Goal: Obtain resource: Download file/media

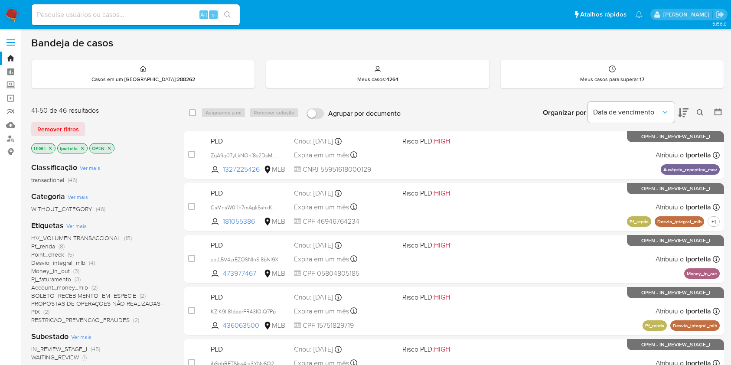
scroll to position [131, 0]
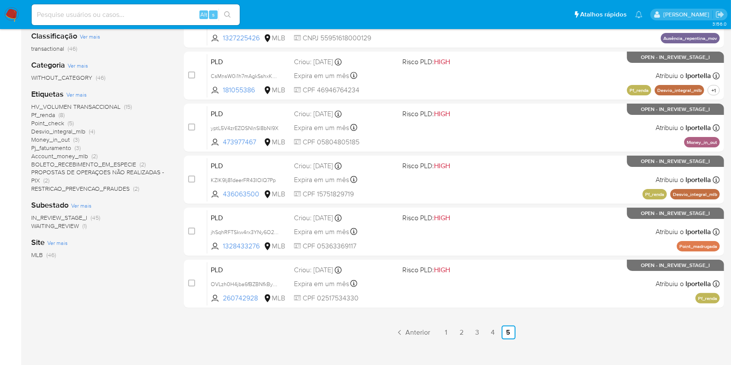
click at [14, 9] on img at bounding box center [11, 14] width 15 height 15
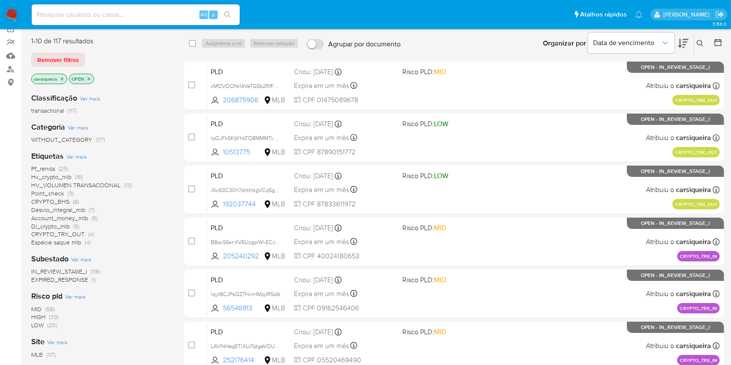
scroll to position [92, 0]
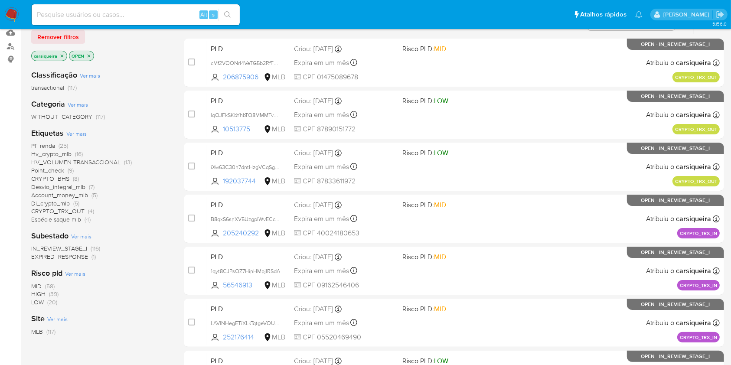
click at [67, 203] on span "Di_crypto_mlb" at bounding box center [50, 203] width 39 height 9
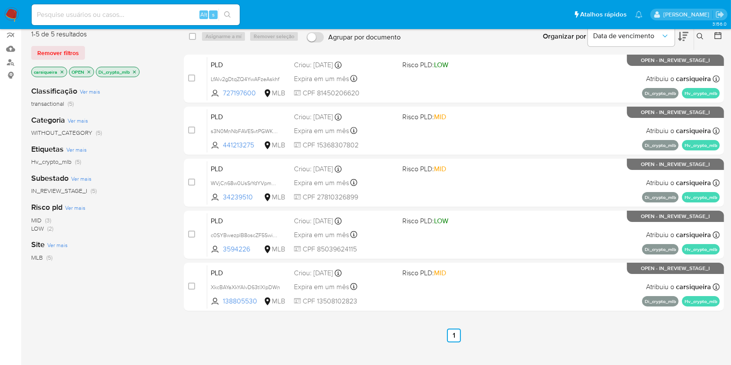
scroll to position [73, 0]
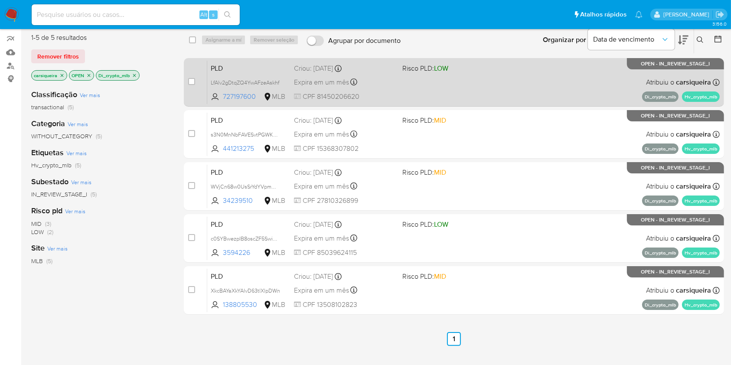
click at [487, 92] on div "PLD LfAlv2gDtqZQ4YwAFzeAskhf 727197600 MLB Risco PLD: LOW Criou: 12/08/2025 Cri…" at bounding box center [463, 82] width 512 height 44
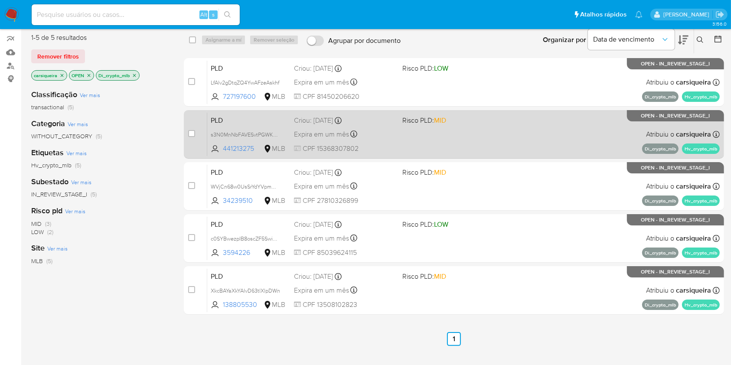
click at [463, 133] on div "PLD s3N0MnNbFAVESvtPGWKSS75Y 441213275 MLB Risco PLD: MID Criou: 12/08/2025 Cri…" at bounding box center [463, 134] width 512 height 44
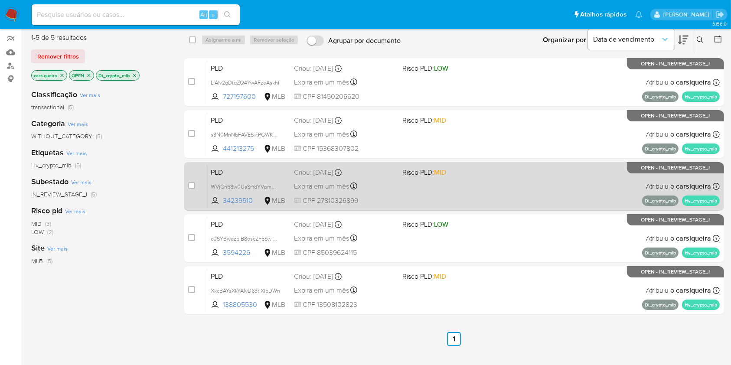
click at [430, 190] on div "PLD WVjCn68w0UsSrYdYVpmMANJk 34239510 MLB Risco PLD: MID Criou: 12/08/2025 Crio…" at bounding box center [463, 186] width 512 height 44
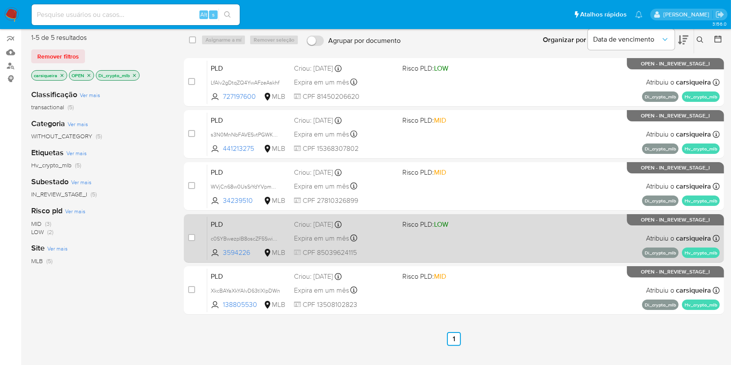
click at [469, 229] on div "PLD c0SYBwezpIB8oscZF5Swi5OG 3594226 MLB Risco PLD: LOW Criou: 12/08/2025 Criou…" at bounding box center [463, 238] width 512 height 44
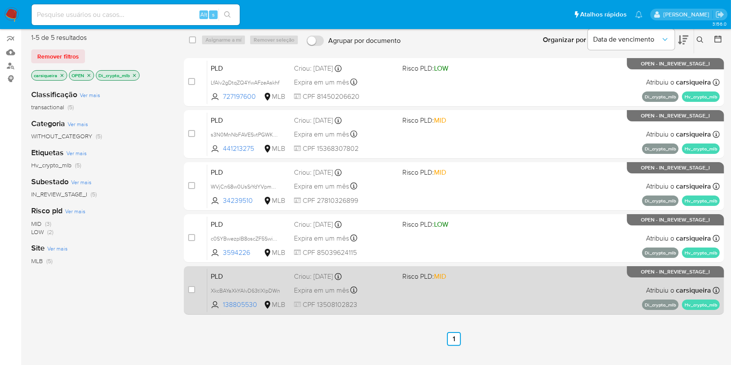
click at [517, 292] on div "PLD XkcBAYaXkYAlvD63tlXlpDWn 138805530 MLB Risco PLD: MID Criou: 12/08/2025 Cri…" at bounding box center [463, 290] width 512 height 44
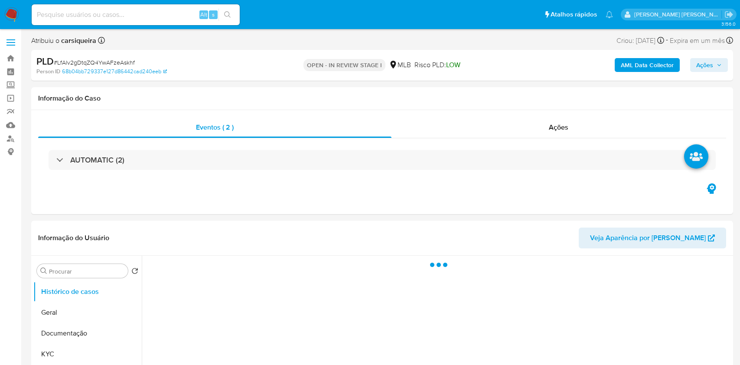
select select "10"
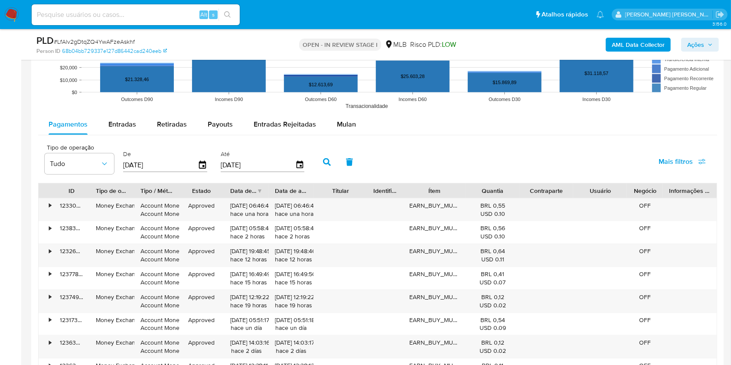
scroll to position [901, 0]
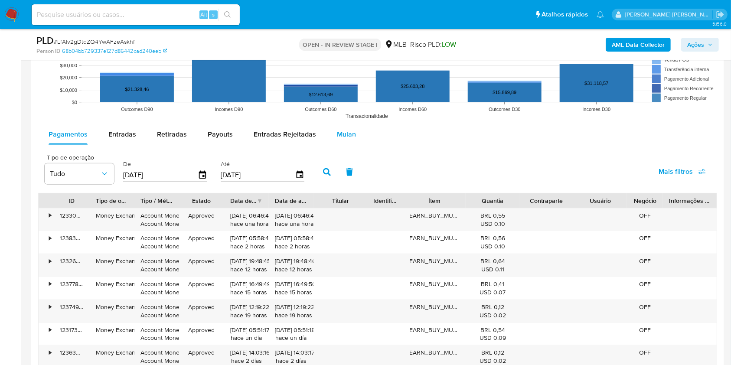
click at [343, 133] on span "Mulan" at bounding box center [346, 134] width 19 height 10
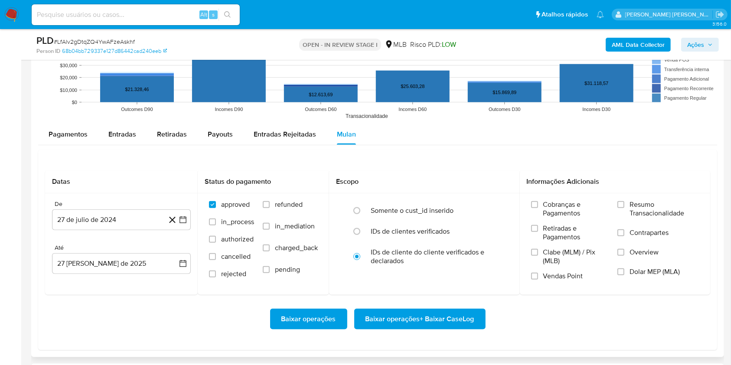
click at [418, 143] on div "Pagamentos Entradas Retiradas Payouts Entradas Rejeitadas Mulan" at bounding box center [377, 134] width 679 height 21
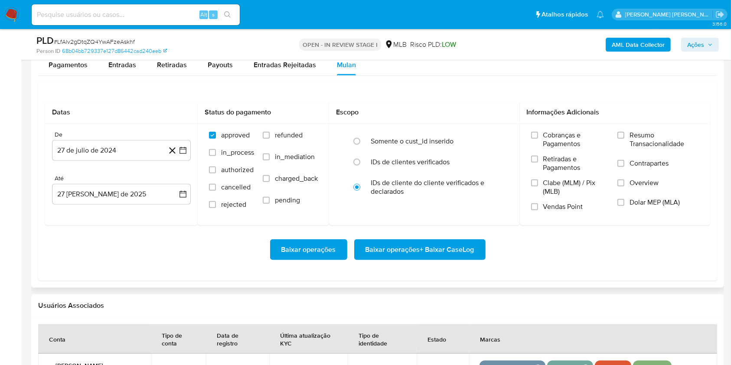
scroll to position [993, 0]
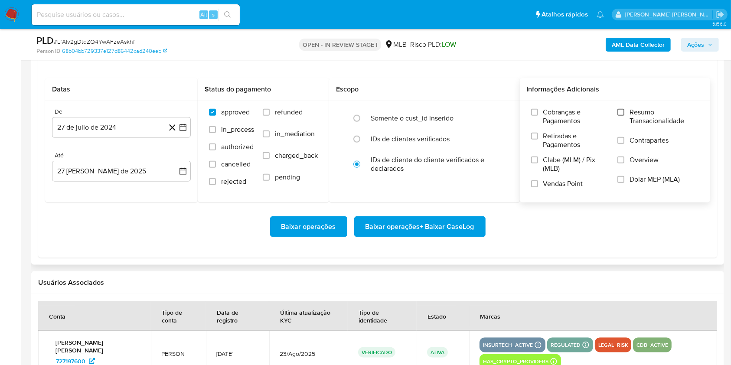
click at [623, 111] on input "Resumo Transacionalidade" at bounding box center [620, 112] width 7 height 7
click at [532, 185] on input "Vendas Point" at bounding box center [534, 183] width 7 height 7
click at [184, 124] on icon "button" at bounding box center [182, 127] width 7 height 7
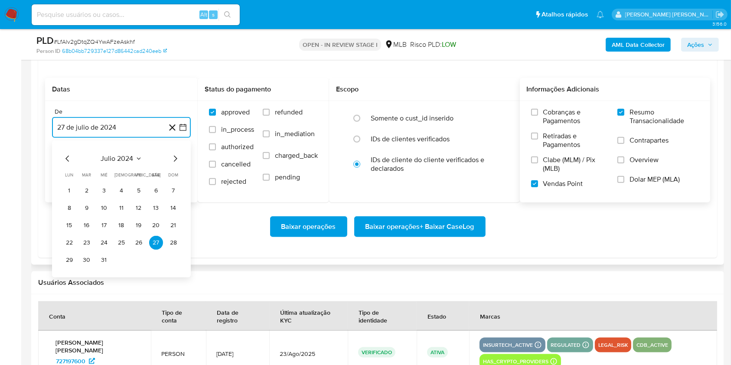
click at [177, 157] on icon "Mes siguiente" at bounding box center [175, 158] width 10 height 10
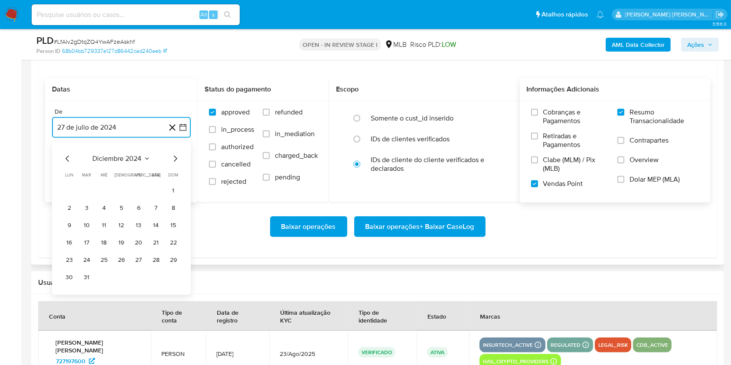
click at [177, 157] on icon "Mes siguiente" at bounding box center [175, 158] width 10 height 10
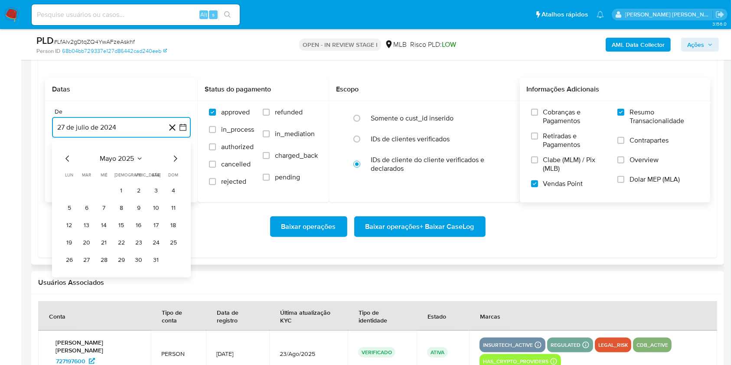
click at [177, 157] on icon "Mes siguiente" at bounding box center [175, 158] width 10 height 10
click at [59, 162] on div "agosto 2025 agosto 2025 lun lunes mar martes mié miércoles jue jueves vie viern…" at bounding box center [121, 208] width 139 height 137
click at [69, 158] on icon "Mes anterior" at bounding box center [67, 158] width 10 height 10
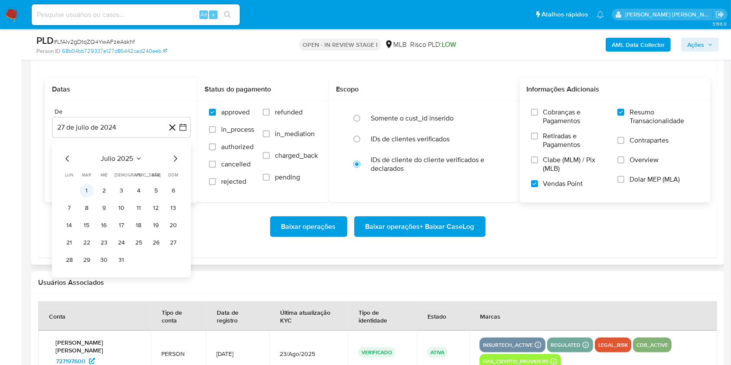
click at [80, 188] on button "1" at bounding box center [87, 191] width 14 height 14
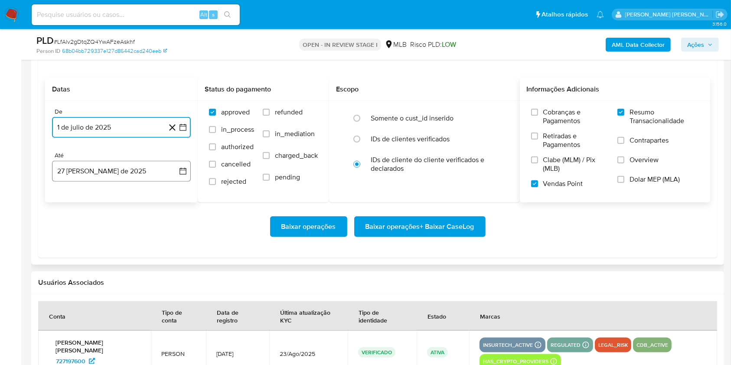
click at [120, 172] on button "[DATE]" at bounding box center [121, 171] width 139 height 21
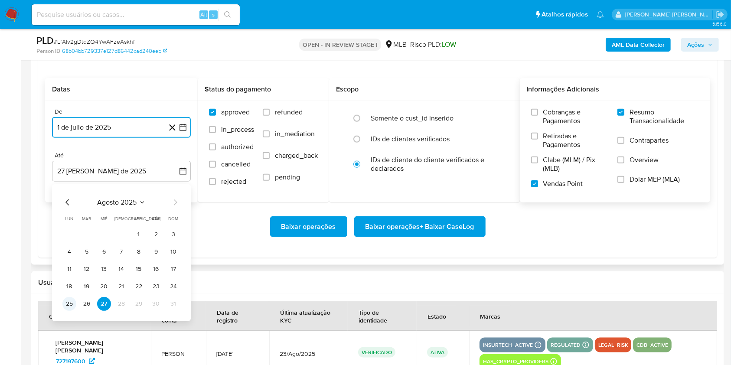
click at [73, 303] on button "25" at bounding box center [69, 304] width 14 height 14
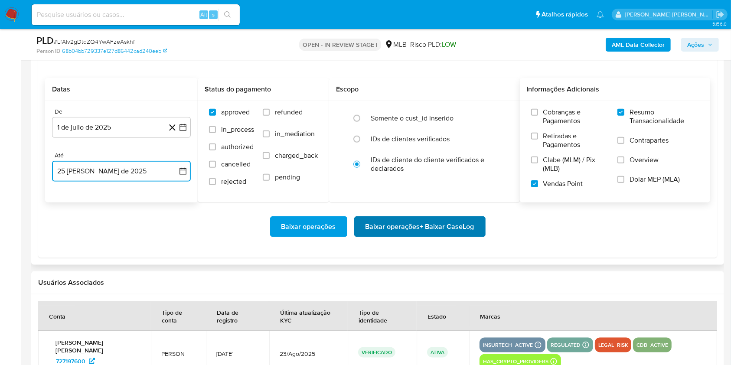
click at [399, 223] on span "Baixar operações + Baixar CaseLog" at bounding box center [419, 226] width 109 height 19
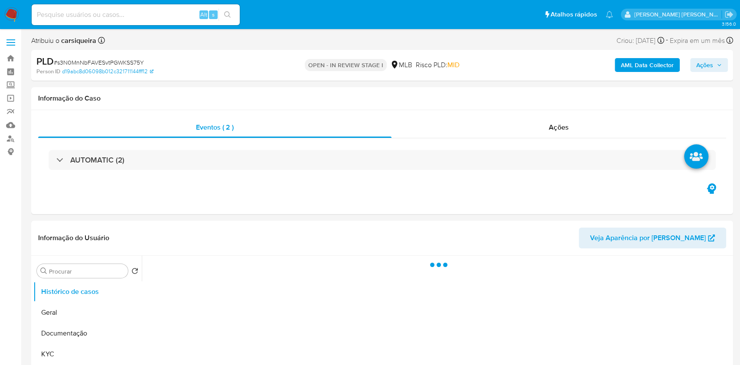
select select "10"
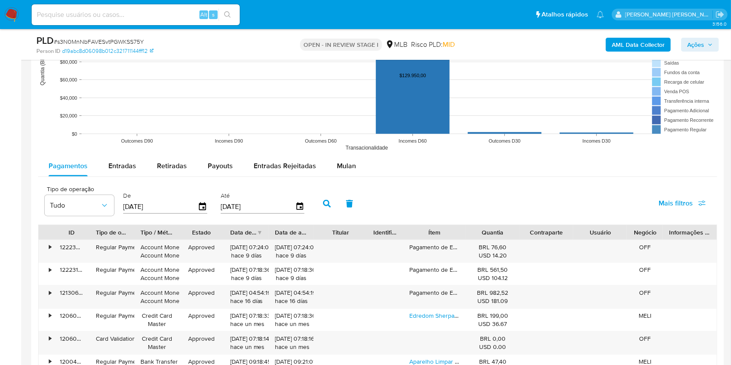
scroll to position [867, 0]
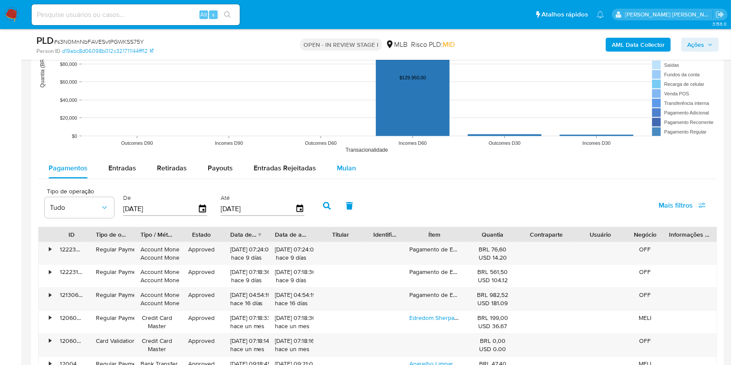
click at [339, 166] on span "Mulan" at bounding box center [346, 168] width 19 height 10
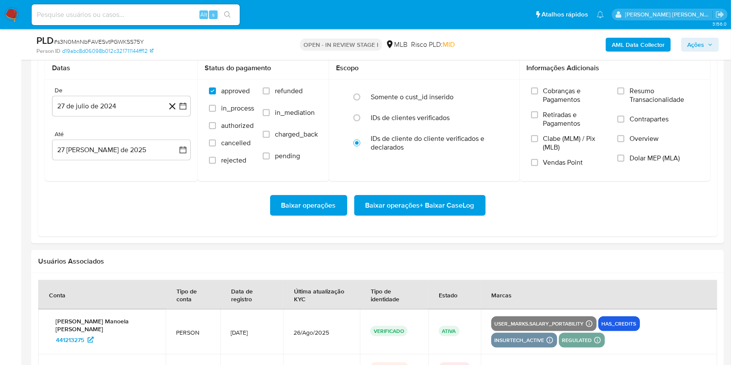
scroll to position [1011, 0]
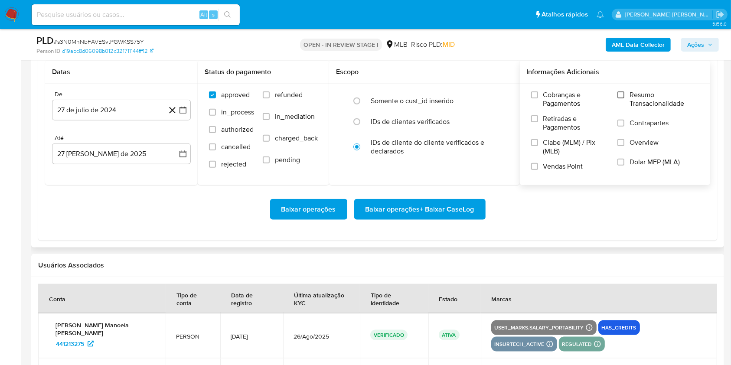
click at [621, 94] on input "Resumo Transacionalidade" at bounding box center [620, 94] width 7 height 7
click at [536, 160] on label "Clabe (MLM) / Pix (MLB)" at bounding box center [570, 150] width 78 height 24
click at [536, 146] on input "Clabe (MLM) / Pix (MLB)" at bounding box center [534, 142] width 7 height 7
click at [536, 160] on label "Clabe (MLM) / Pix (MLB)" at bounding box center [570, 150] width 78 height 24
click at [536, 146] on input "Clabe (MLM) / Pix (MLB)" at bounding box center [534, 142] width 7 height 7
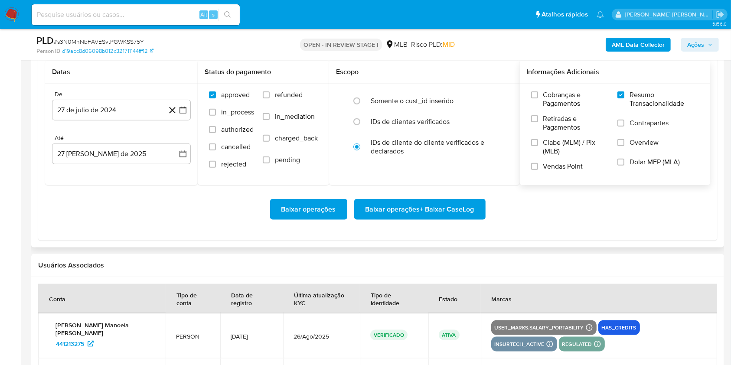
click at [537, 168] on span at bounding box center [534, 166] width 7 height 7
click at [537, 168] on input "Vendas Point" at bounding box center [534, 166] width 7 height 7
click at [180, 111] on icon "button" at bounding box center [183, 110] width 9 height 9
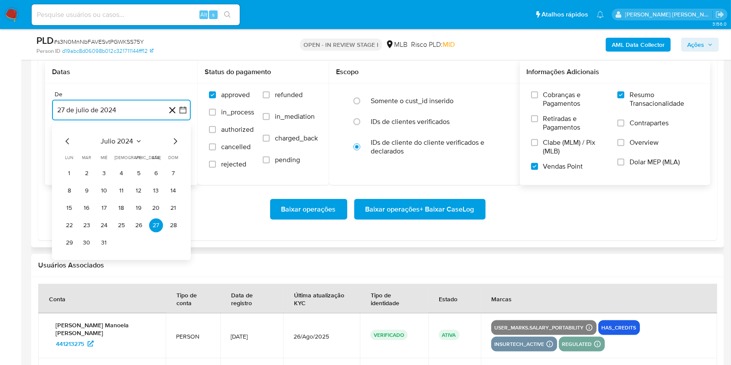
click at [173, 144] on icon "Mes siguiente" at bounding box center [175, 141] width 10 height 10
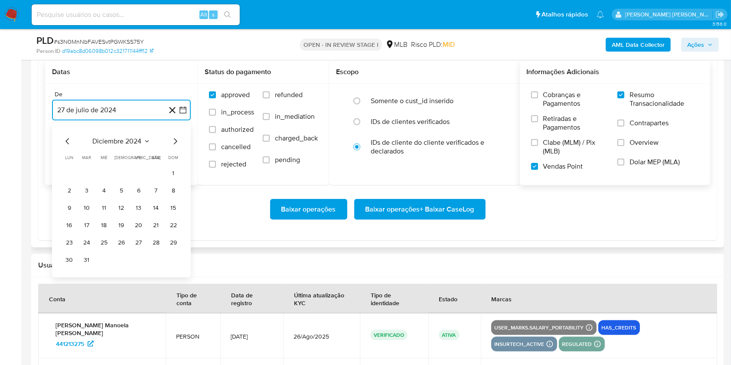
click at [173, 144] on icon "Mes siguiente" at bounding box center [175, 141] width 10 height 10
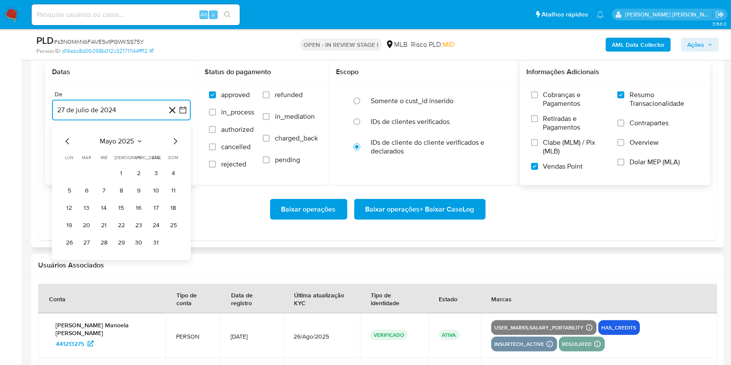
click at [173, 144] on icon "Mes siguiente" at bounding box center [175, 141] width 10 height 10
click at [91, 172] on button "1" at bounding box center [87, 173] width 14 height 14
click at [124, 150] on button "27 [PERSON_NAME] de 2025" at bounding box center [121, 153] width 139 height 21
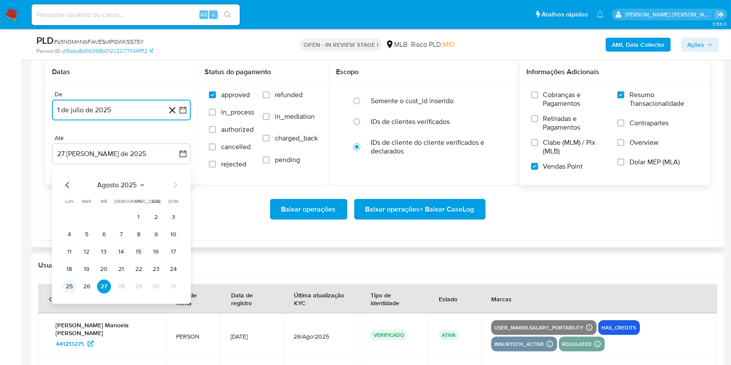
click at [68, 283] on button "25" at bounding box center [69, 287] width 14 height 14
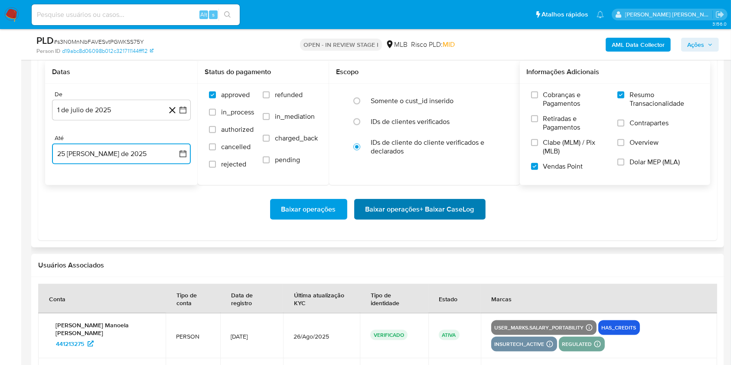
click at [398, 212] on span "Baixar operações + Baixar CaseLog" at bounding box center [419, 209] width 109 height 19
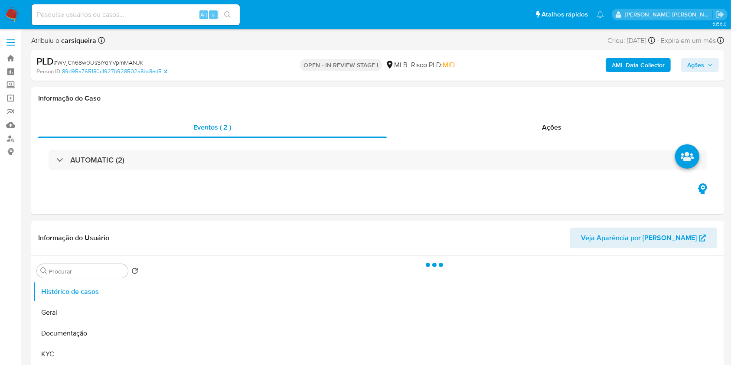
select select "10"
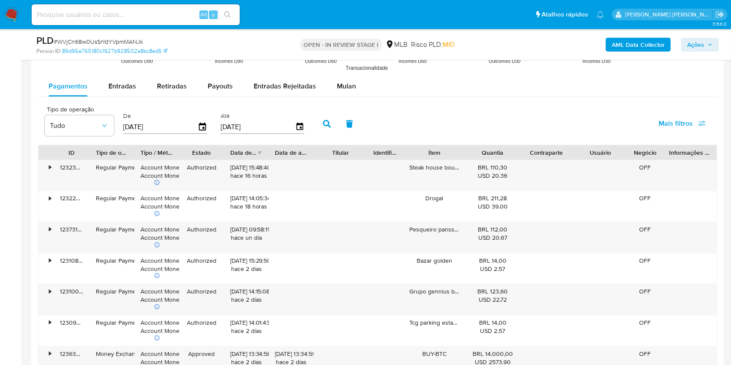
scroll to position [959, 0]
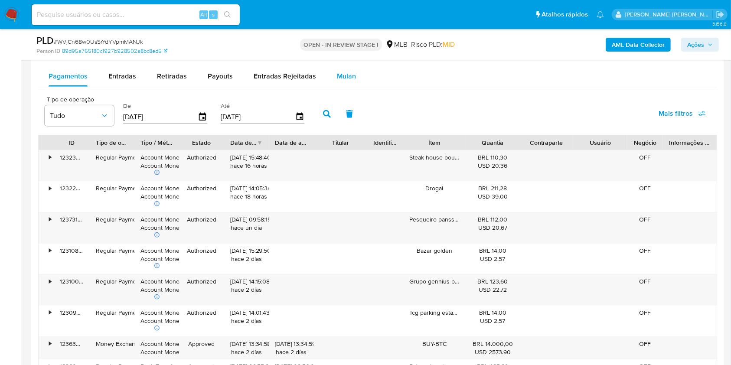
click at [350, 76] on span "Mulan" at bounding box center [346, 76] width 19 height 10
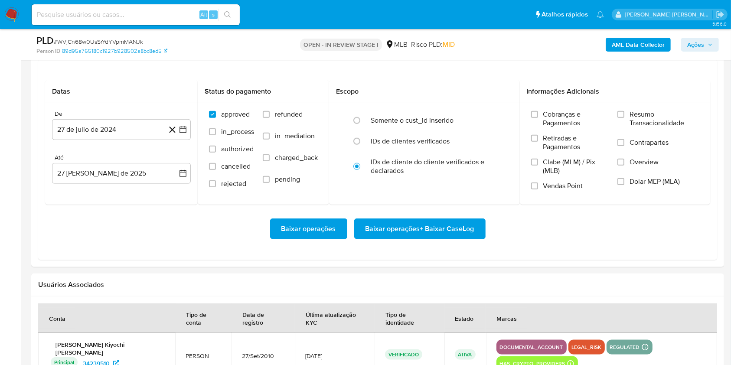
scroll to position [993, 0]
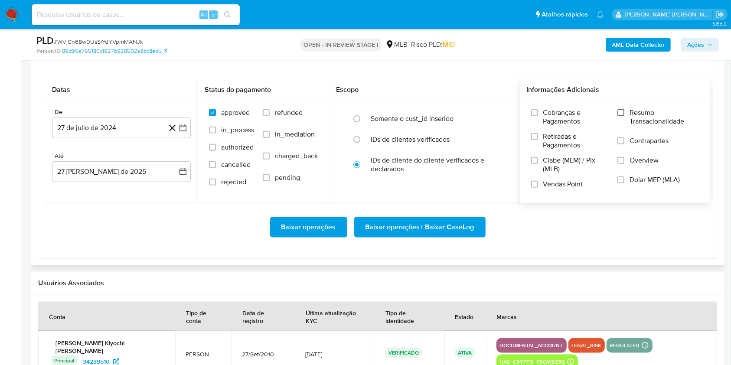
click at [619, 114] on input "Resumo Transacionalidade" at bounding box center [620, 112] width 7 height 7
click at [537, 184] on input "Vendas Point" at bounding box center [534, 184] width 7 height 7
click at [182, 128] on icon "button" at bounding box center [183, 128] width 9 height 9
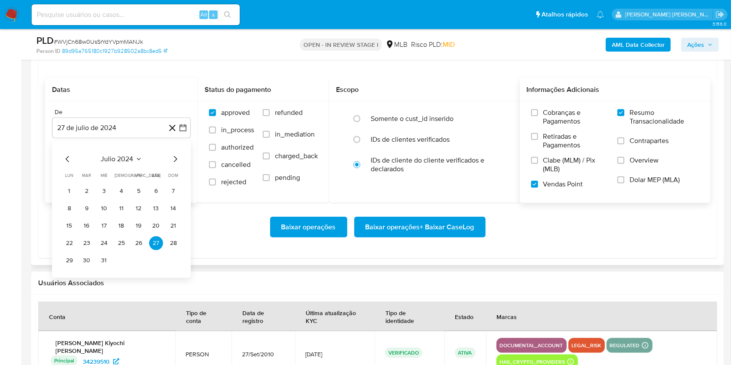
click at [176, 152] on div "julio 2024 julio 2024 lun lunes mar martes mié miércoles jue jueves vie viernes…" at bounding box center [121, 209] width 139 height 137
click at [177, 156] on div "julio 2024 julio 2024 lun lunes mar martes mié miércoles jue jueves vie viernes…" at bounding box center [121, 209] width 139 height 137
click at [177, 156] on icon "Mes siguiente" at bounding box center [175, 159] width 10 height 10
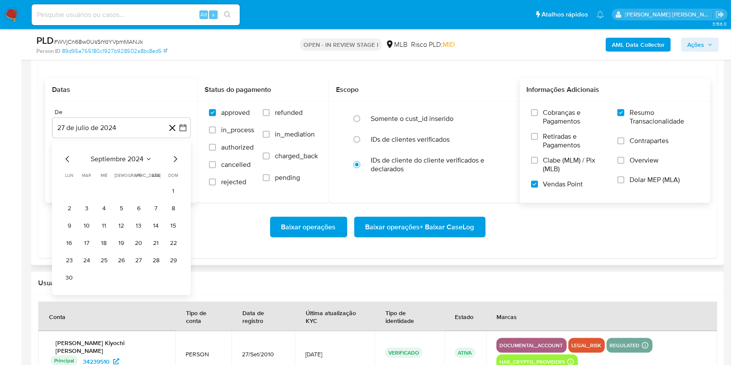
click at [177, 156] on icon "Mes siguiente" at bounding box center [175, 159] width 10 height 10
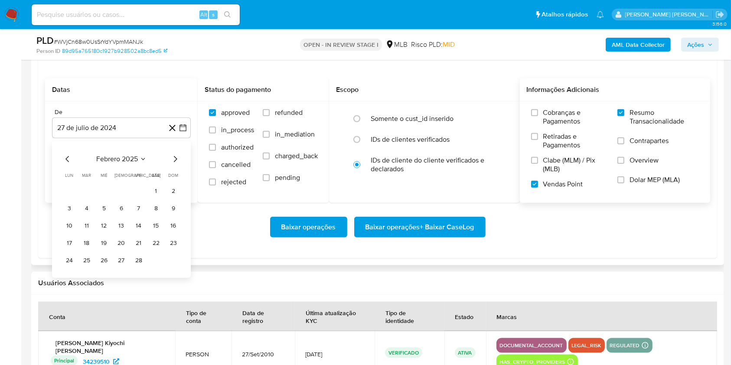
click at [177, 156] on icon "Mes siguiente" at bounding box center [175, 159] width 10 height 10
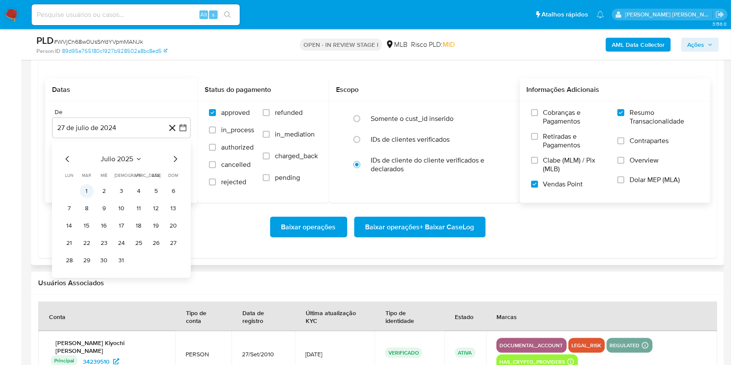
click at [84, 192] on button "1" at bounding box center [87, 191] width 14 height 14
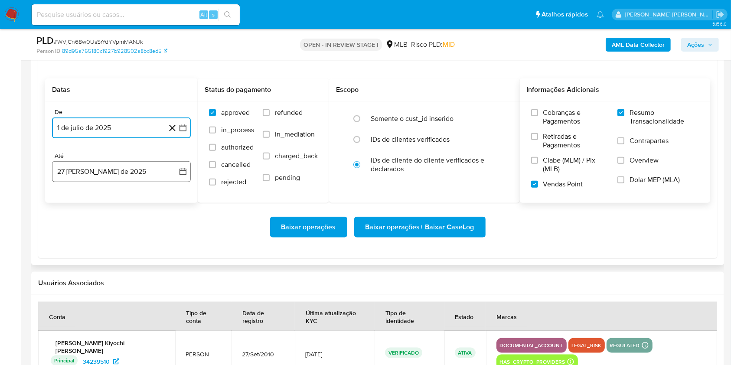
click at [101, 179] on button "[DATE]" at bounding box center [121, 171] width 139 height 21
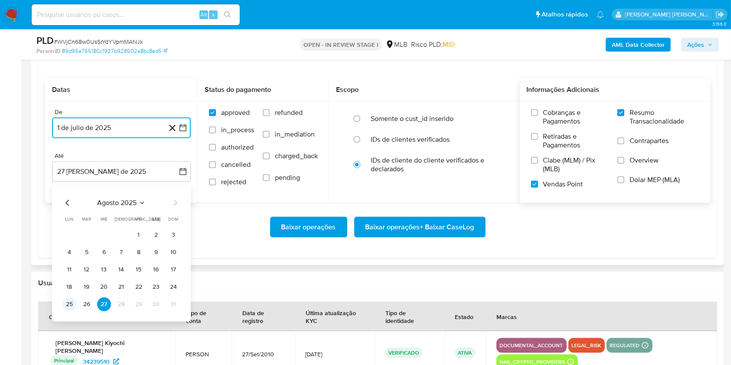
click at [63, 303] on button "25" at bounding box center [69, 304] width 14 height 14
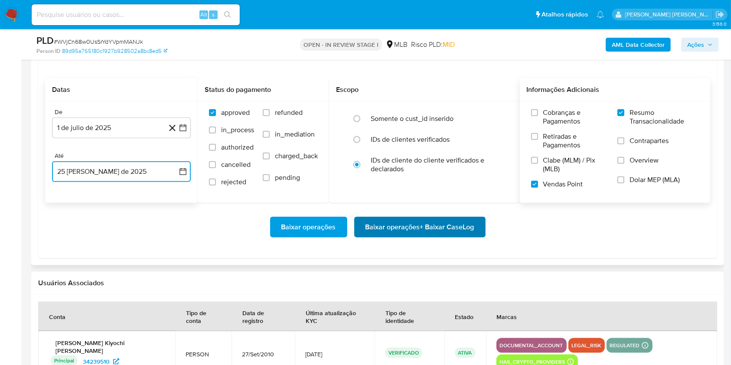
click at [394, 224] on span "Baixar operações + Baixar CaseLog" at bounding box center [419, 227] width 109 height 19
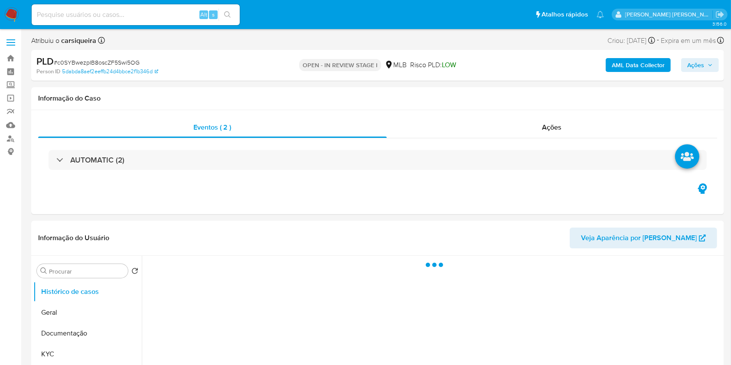
select select "10"
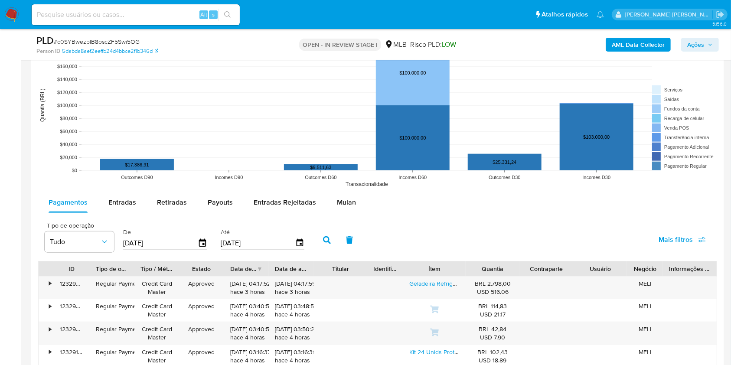
scroll to position [780, 0]
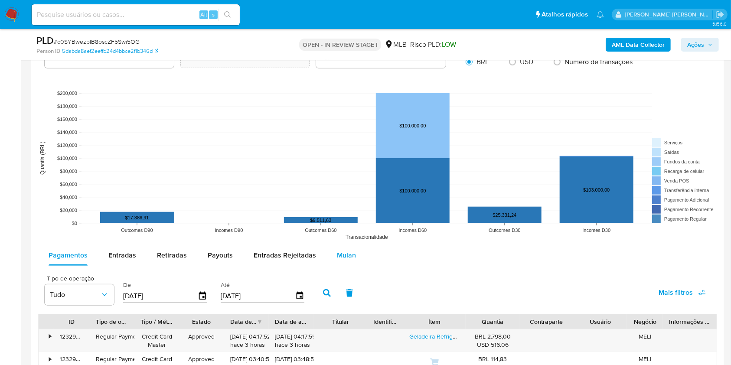
click at [343, 254] on span "Mulan" at bounding box center [346, 255] width 19 height 10
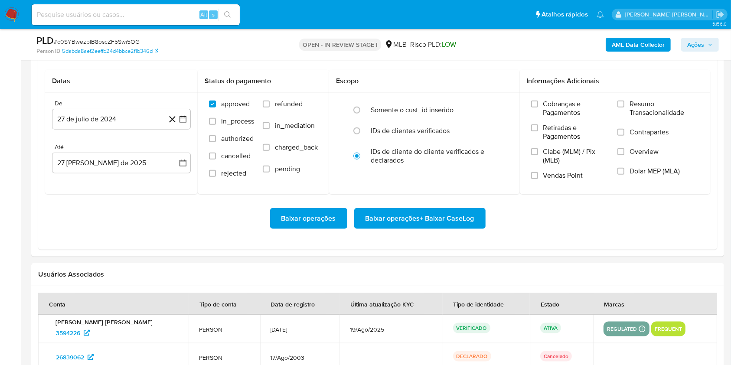
scroll to position [1014, 0]
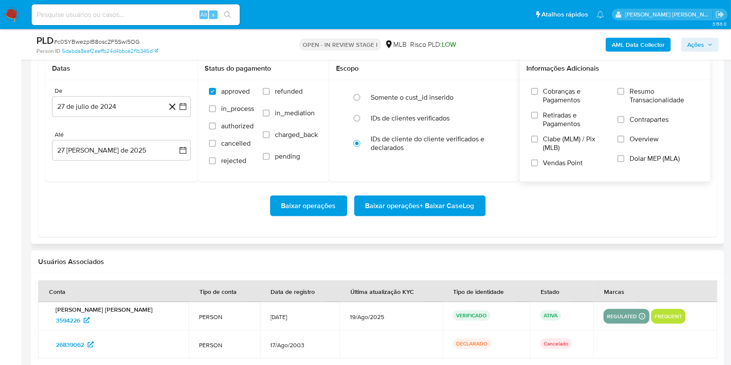
click at [625, 94] on label "Resumo Transacionalidade" at bounding box center [657, 101] width 81 height 28
click at [624, 94] on input "Resumo Transacionalidade" at bounding box center [620, 91] width 7 height 7
click at [536, 164] on input "Vendas Point" at bounding box center [534, 162] width 7 height 7
click at [189, 105] on button "27 de julio de 2024" at bounding box center [121, 106] width 139 height 21
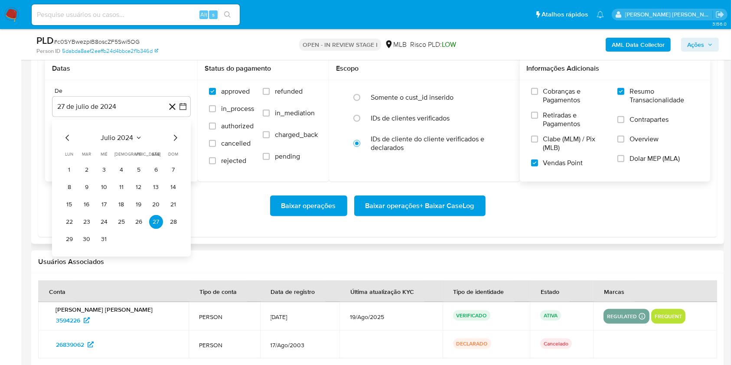
click at [169, 137] on div "julio 2024" at bounding box center [121, 138] width 118 height 10
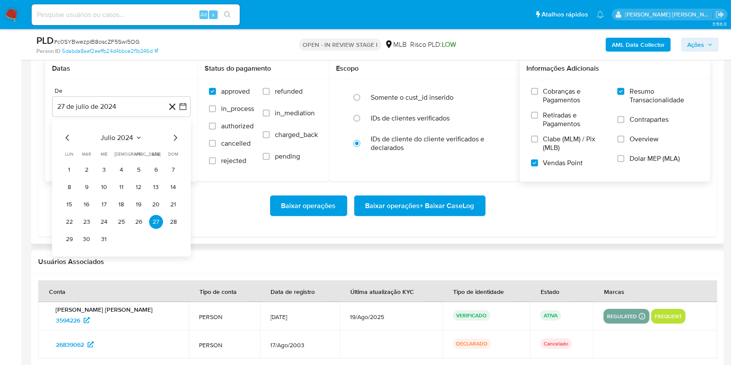
click at [170, 135] on div "julio 2024" at bounding box center [121, 138] width 118 height 10
click at [173, 137] on icon "Mes siguiente" at bounding box center [175, 138] width 10 height 10
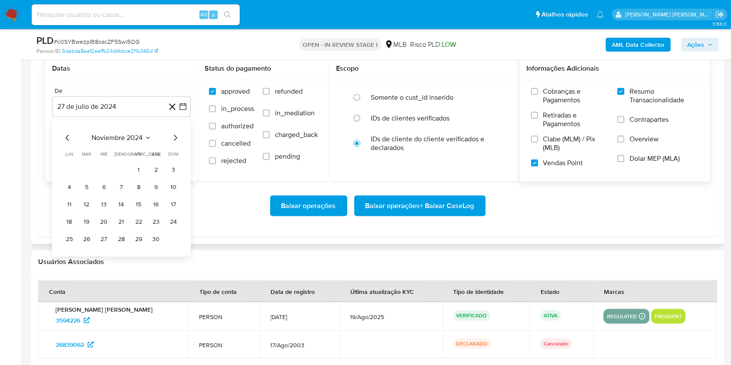
click at [173, 137] on icon "Mes siguiente" at bounding box center [175, 138] width 10 height 10
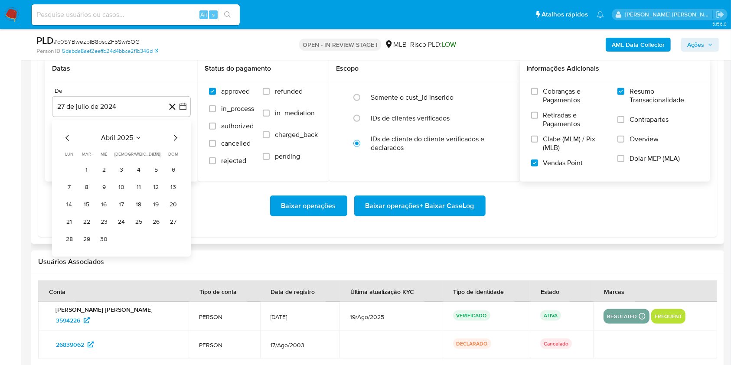
click at [173, 137] on icon "Mes siguiente" at bounding box center [175, 138] width 10 height 10
click at [87, 167] on button "1" at bounding box center [87, 170] width 14 height 14
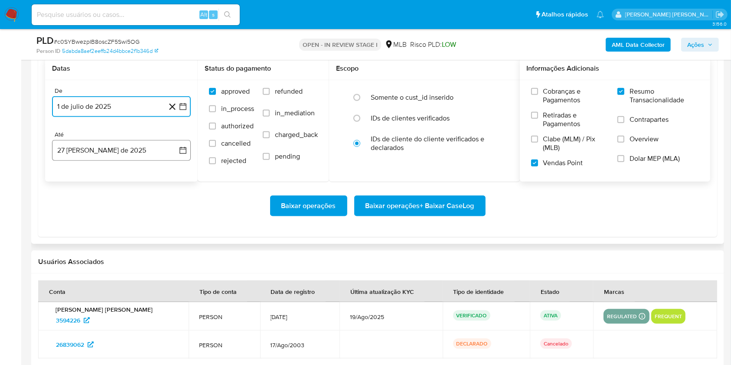
click at [90, 151] on button "[DATE]" at bounding box center [121, 150] width 139 height 21
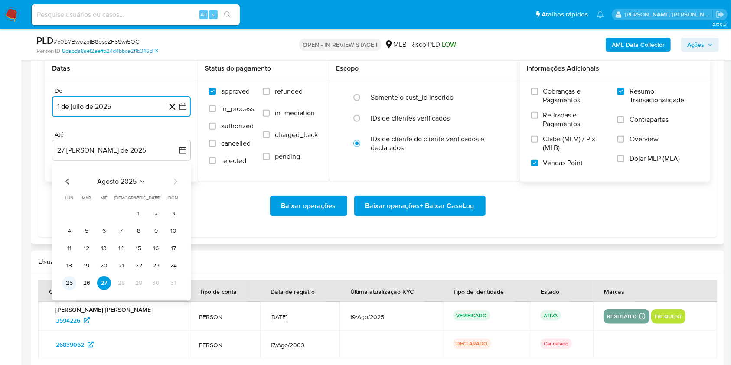
click at [71, 286] on button "25" at bounding box center [69, 283] width 14 height 14
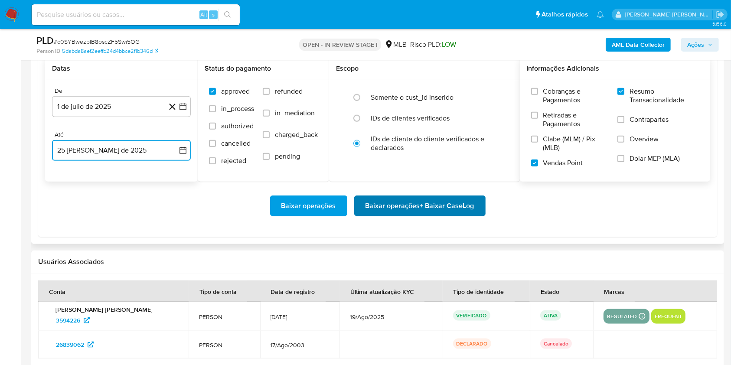
click at [416, 203] on span "Baixar operações + Baixar CaseLog" at bounding box center [419, 205] width 109 height 19
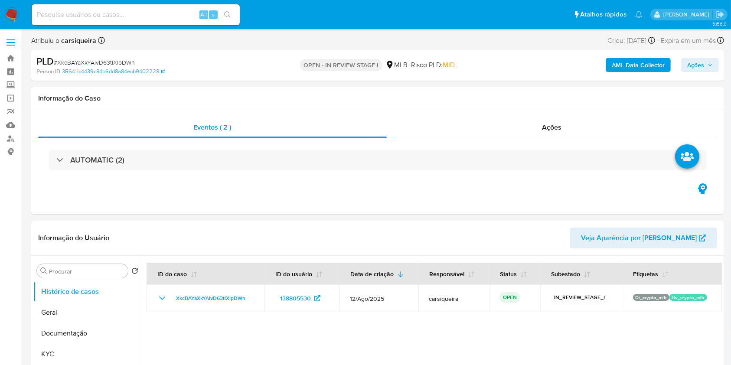
select select "10"
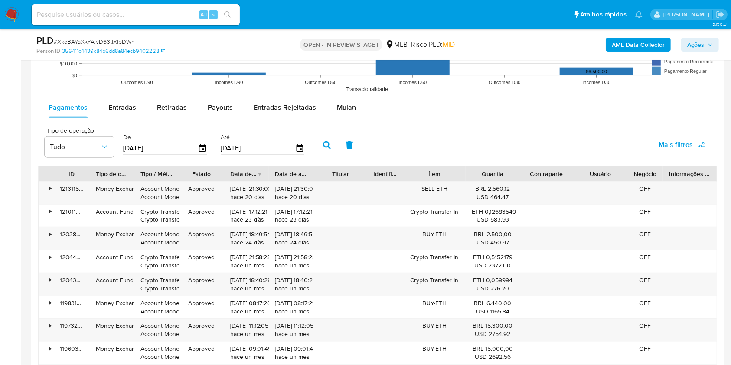
scroll to position [919, 0]
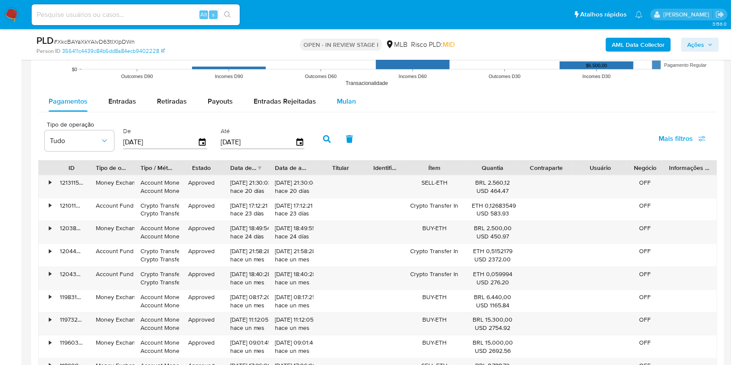
click at [343, 102] on span "Mulan" at bounding box center [346, 101] width 19 height 10
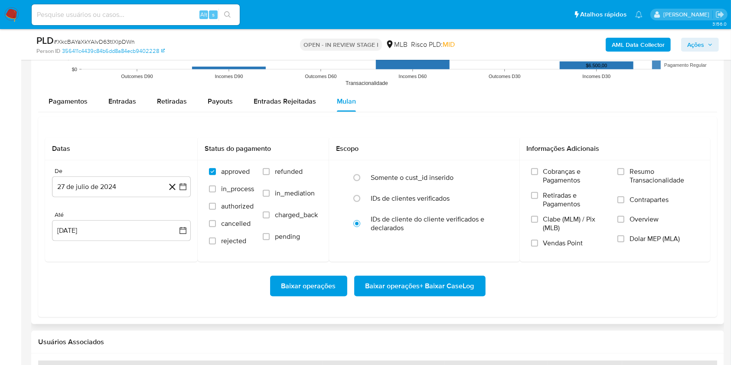
click at [404, 120] on div "Datas De 27 de julio de 2024 [DATE] [GEOGRAPHIC_DATA] [DATE] [DATE] Status do p…" at bounding box center [377, 217] width 679 height 201
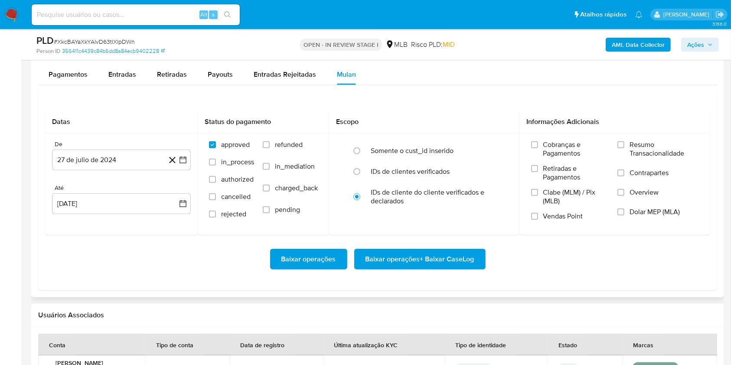
scroll to position [966, 0]
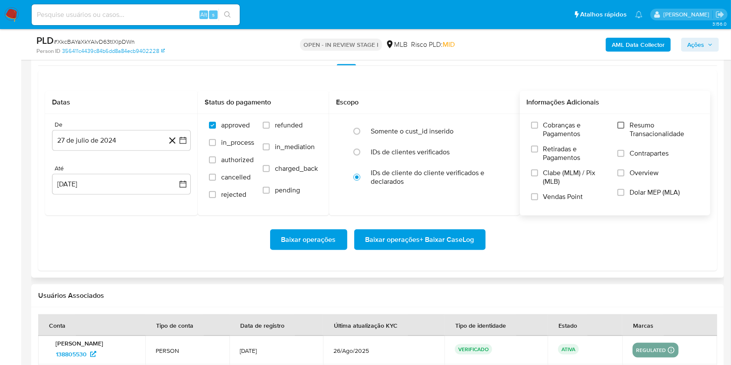
click at [624, 125] on input "Resumo Transacionalidade" at bounding box center [620, 125] width 7 height 7
click at [536, 199] on input "Vendas Point" at bounding box center [534, 196] width 7 height 7
click at [180, 142] on icon "button" at bounding box center [182, 140] width 7 height 7
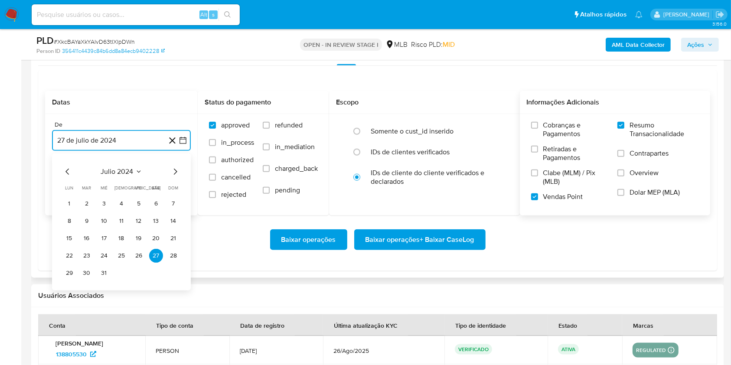
click at [172, 171] on icon "Mes siguiente" at bounding box center [175, 171] width 10 height 10
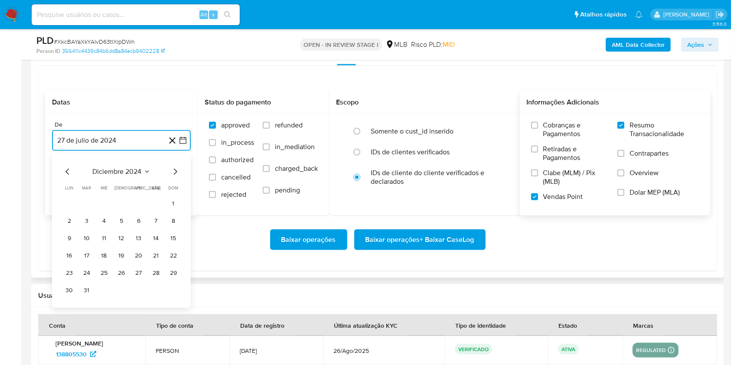
click at [172, 171] on icon "Mes siguiente" at bounding box center [175, 171] width 10 height 10
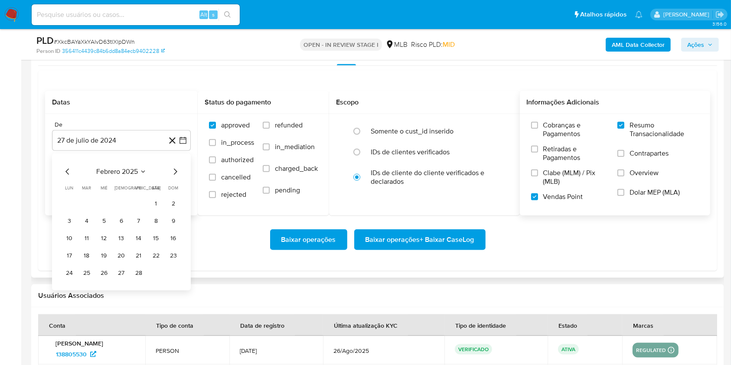
drag, startPoint x: 172, startPoint y: 171, endPoint x: 159, endPoint y: 170, distance: 13.1
click at [159, 170] on div "febrero 2025" at bounding box center [121, 171] width 118 height 10
click at [173, 171] on icon "Mes siguiente" at bounding box center [175, 171] width 10 height 10
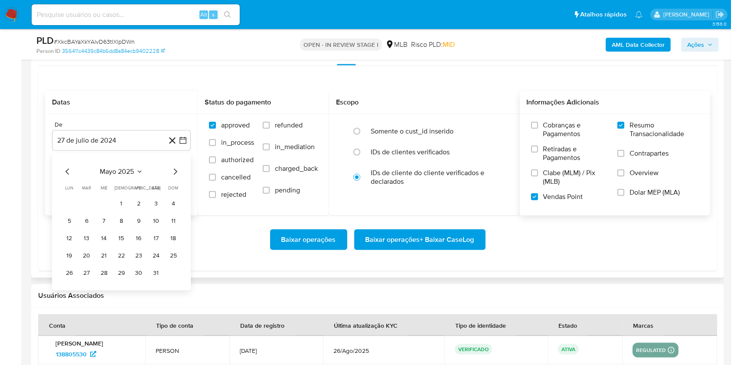
click at [173, 171] on icon "Mes siguiente" at bounding box center [175, 171] width 10 height 10
click at [87, 202] on button "1" at bounding box center [87, 204] width 14 height 14
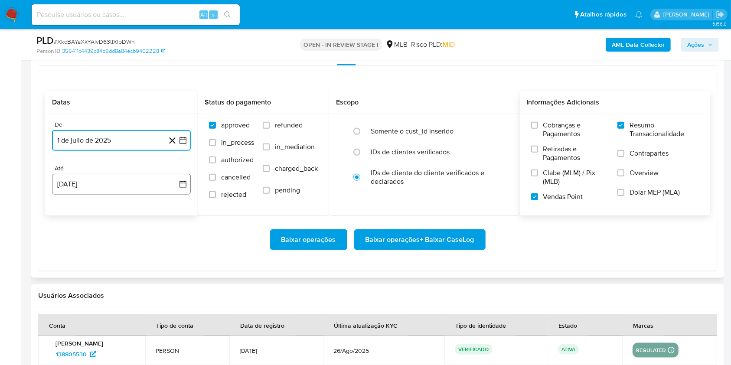
click at [117, 183] on button "[DATE]" at bounding box center [121, 184] width 139 height 21
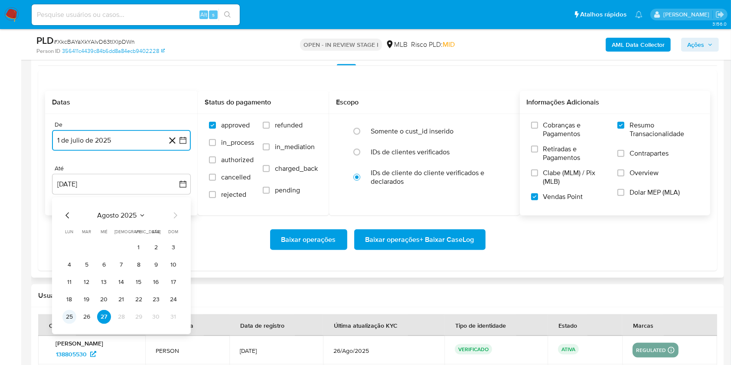
click at [68, 314] on button "25" at bounding box center [69, 317] width 14 height 14
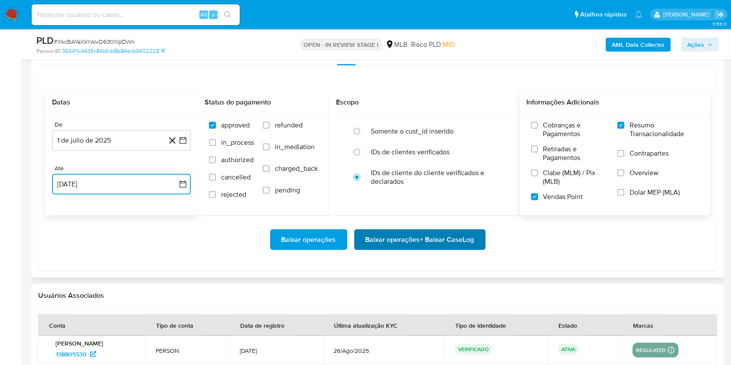
click at [401, 239] on span "Baixar operações + Baixar CaseLog" at bounding box center [419, 239] width 109 height 19
